Goal: Information Seeking & Learning: Learn about a topic

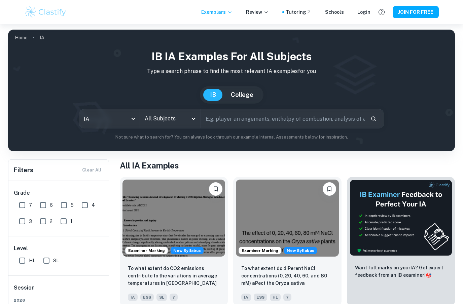
scroll to position [179, 0]
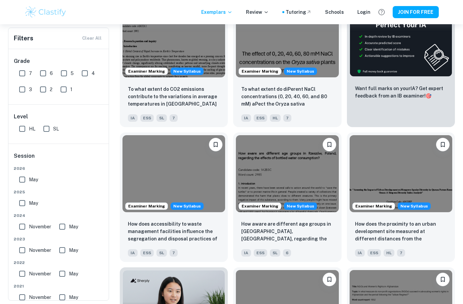
click at [53, 124] on input "SL" at bounding box center [46, 128] width 13 height 13
checkbox input "true"
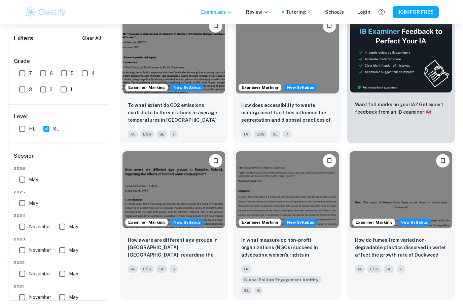
click at [20, 67] on input "7" at bounding box center [21, 73] width 13 height 13
checkbox input "true"
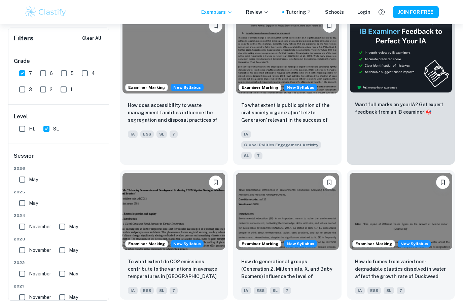
click at [24, 202] on input "May" at bounding box center [21, 203] width 13 height 13
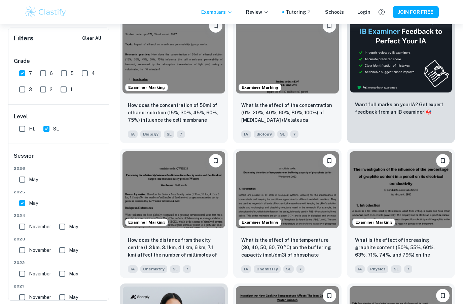
click at [25, 205] on input "May" at bounding box center [21, 203] width 13 height 13
checkbox input "false"
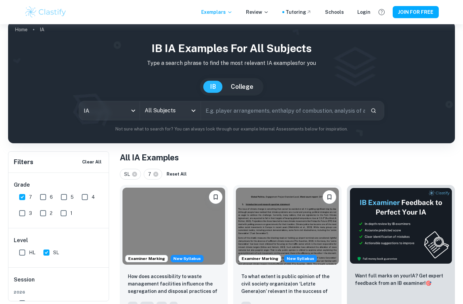
scroll to position [9, 0]
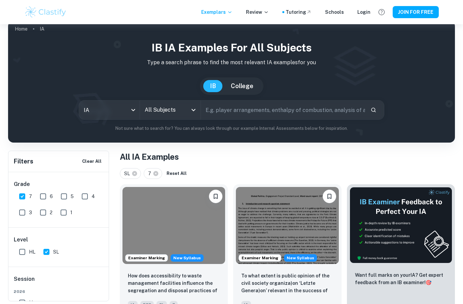
click at [164, 116] on input "All Subjects" at bounding box center [165, 110] width 44 height 13
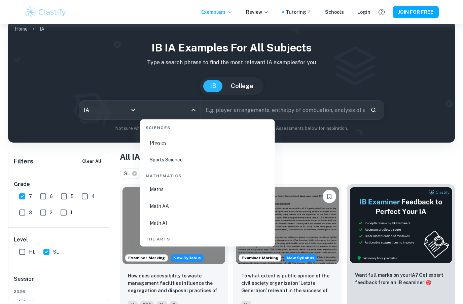
scroll to position [1117, 0]
click at [159, 207] on li "Math AA" at bounding box center [207, 205] width 129 height 15
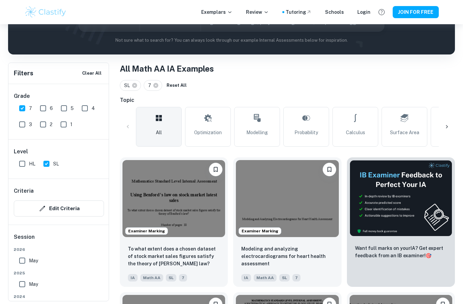
scroll to position [108, 0]
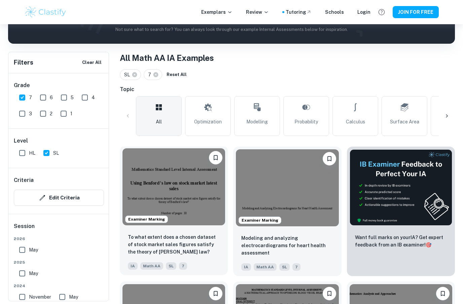
click at [145, 189] on img at bounding box center [174, 187] width 103 height 77
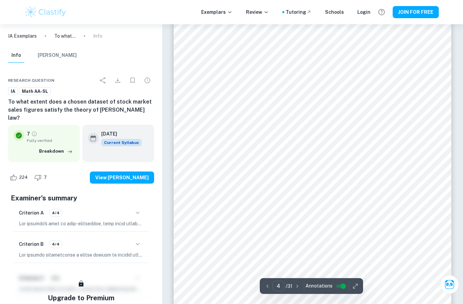
scroll to position [441, 0]
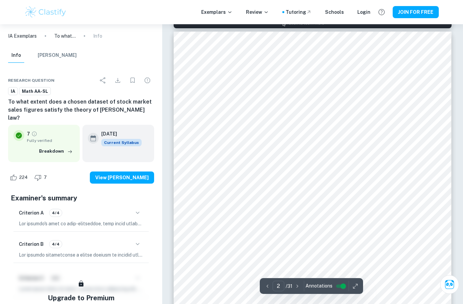
type input "1"
